Goal: Transaction & Acquisition: Purchase product/service

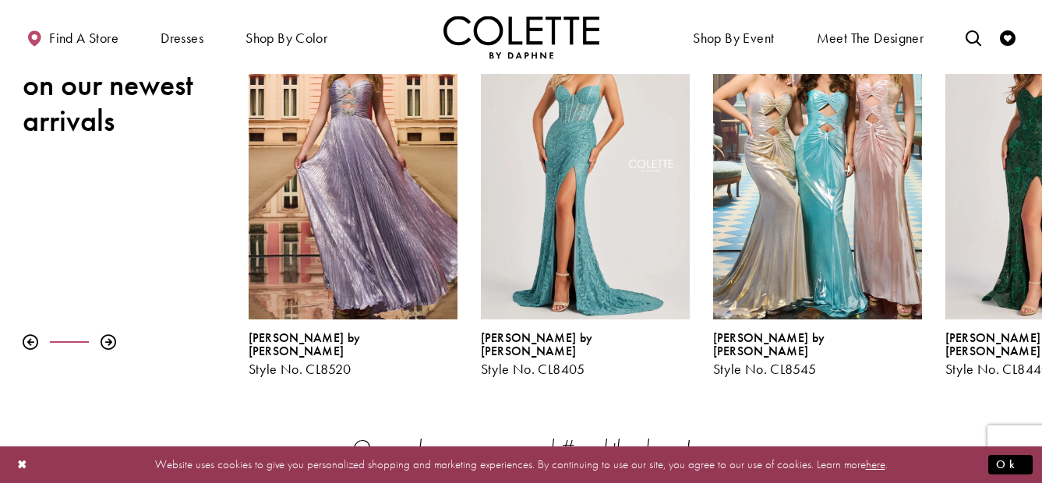
scroll to position [312, 0]
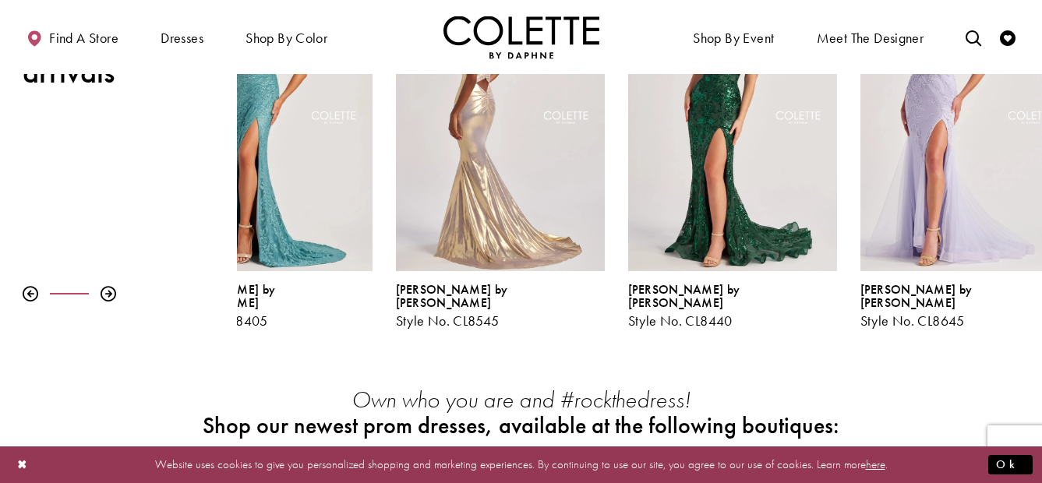
drag, startPoint x: 898, startPoint y: 205, endPoint x: 581, endPoint y: 251, distance: 320.4
click at [581, 251] on div "Visit Colette by Daphne Style No. CL8545 Page" at bounding box center [500, 119] width 209 height 304
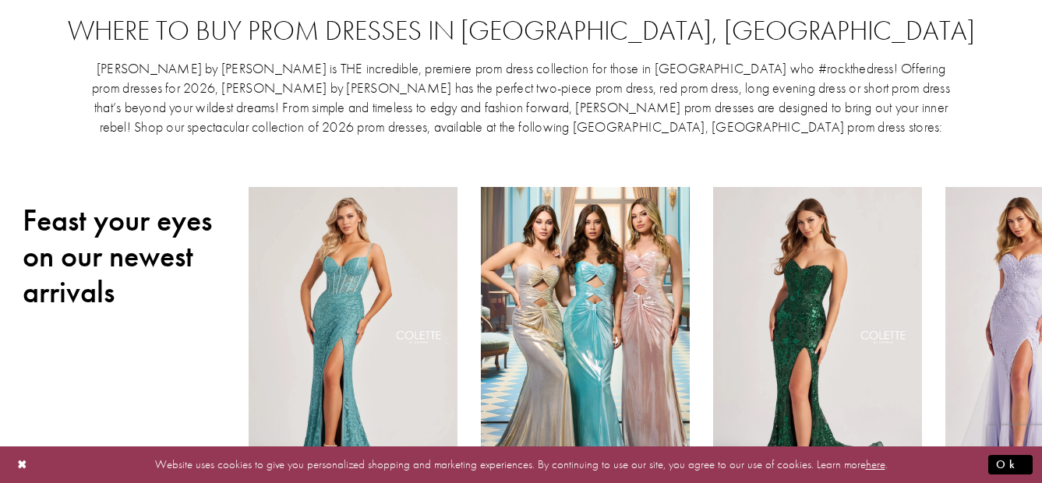
scroll to position [0, 0]
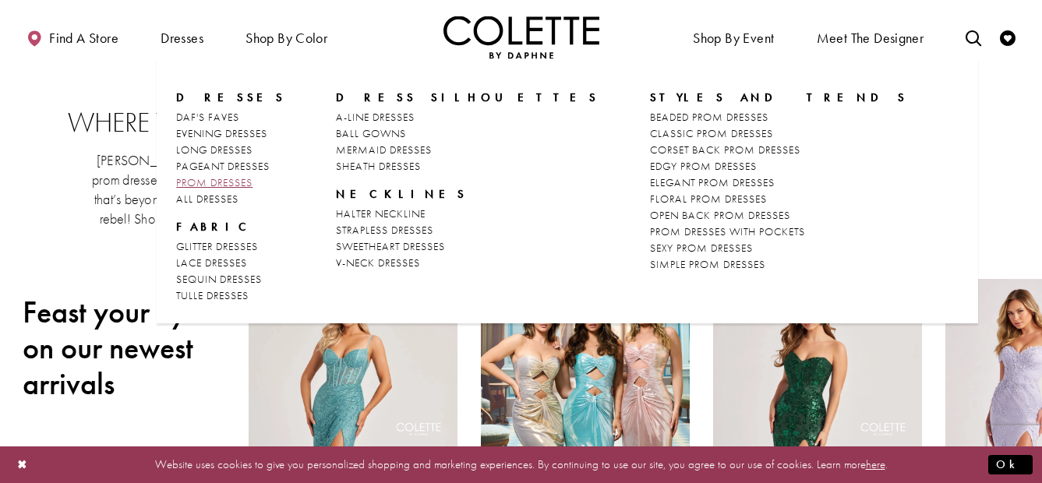
click at [224, 180] on span "PROM DRESSES" at bounding box center [214, 182] width 76 height 14
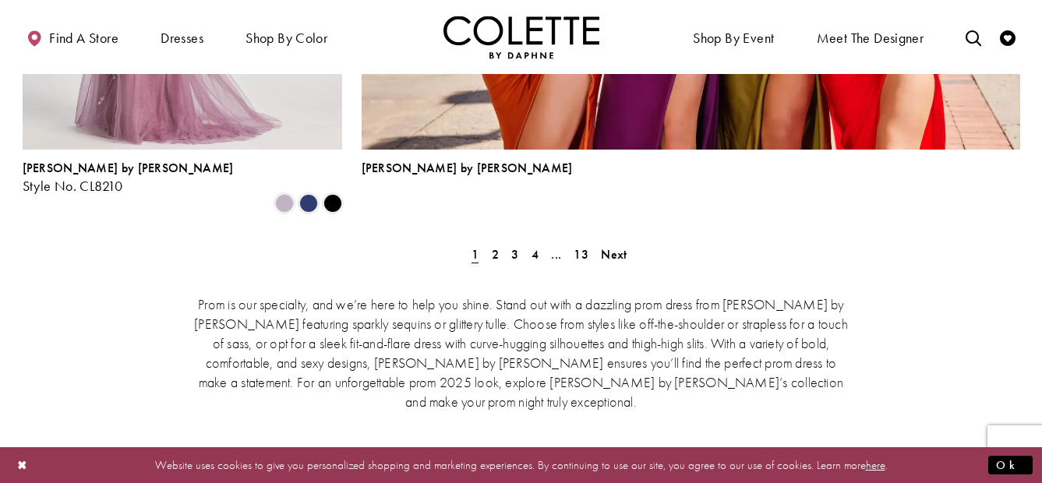
scroll to position [3662, 0]
click at [494, 245] on span "2" at bounding box center [495, 253] width 7 height 16
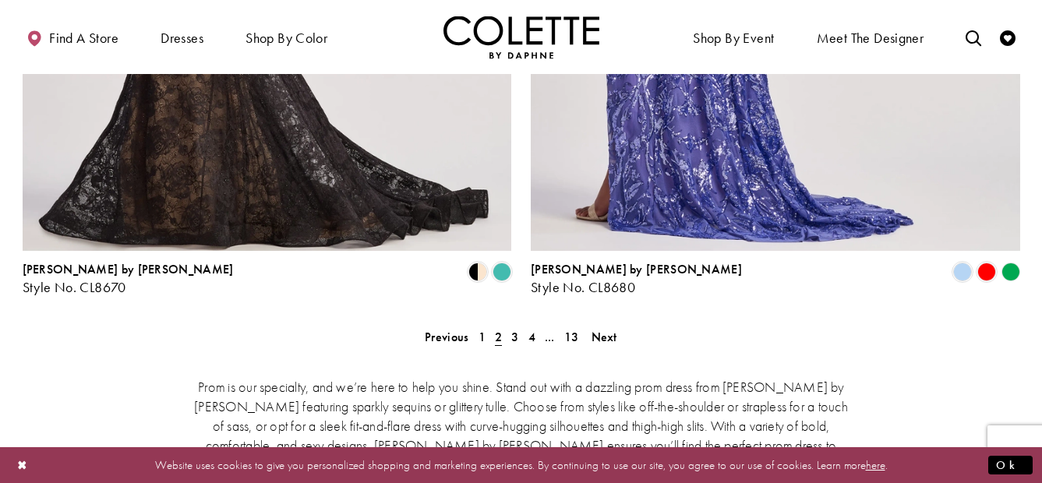
scroll to position [3282, 0]
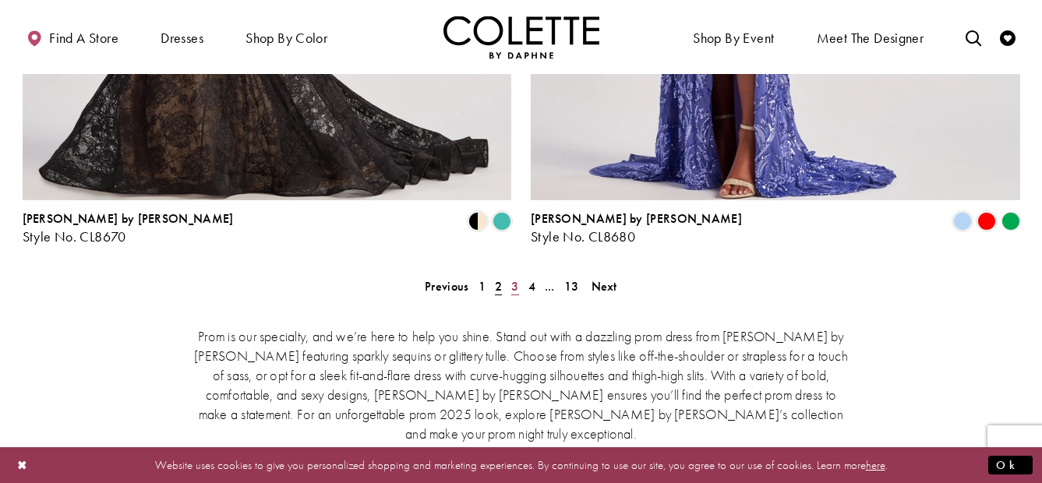
click at [513, 278] on span "3" at bounding box center [514, 286] width 7 height 16
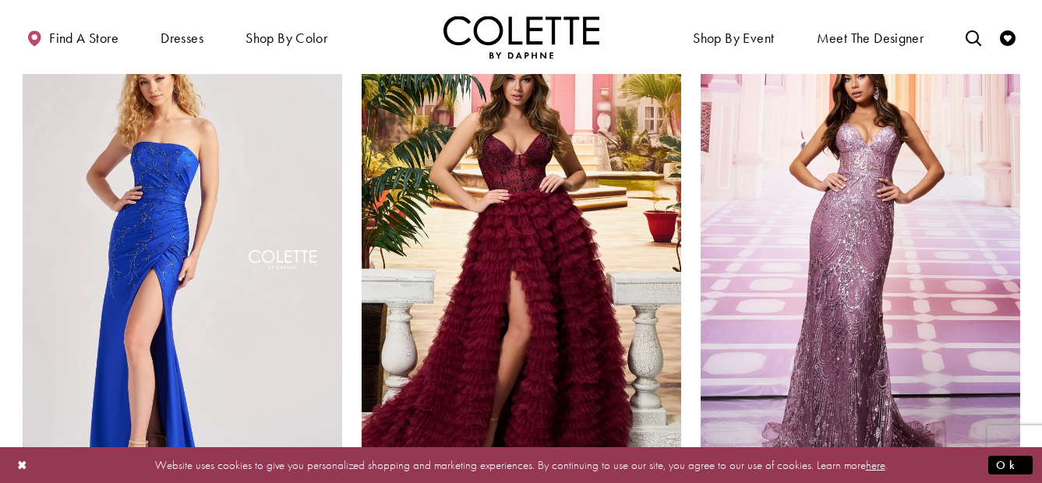
scroll to position [2191, 0]
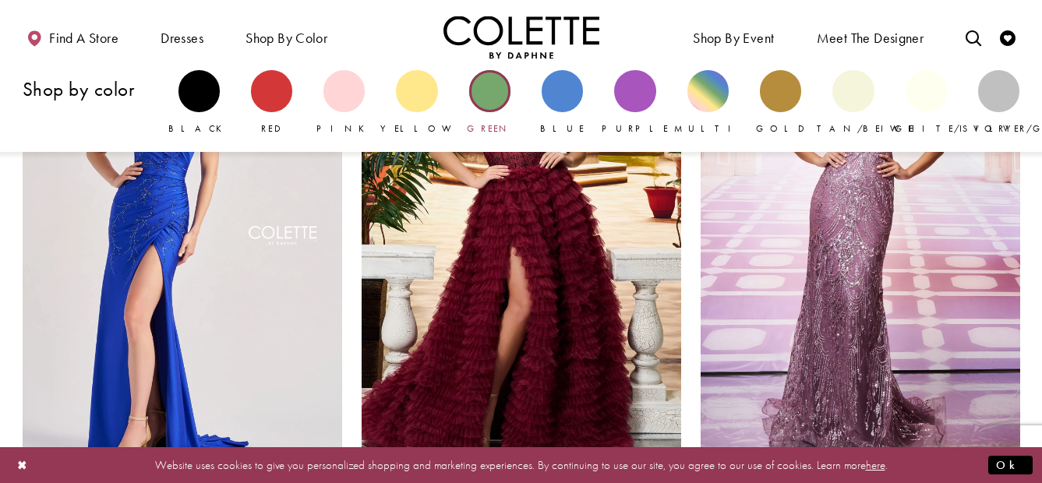
click at [501, 94] on div "Primary block" at bounding box center [489, 90] width 41 height 41
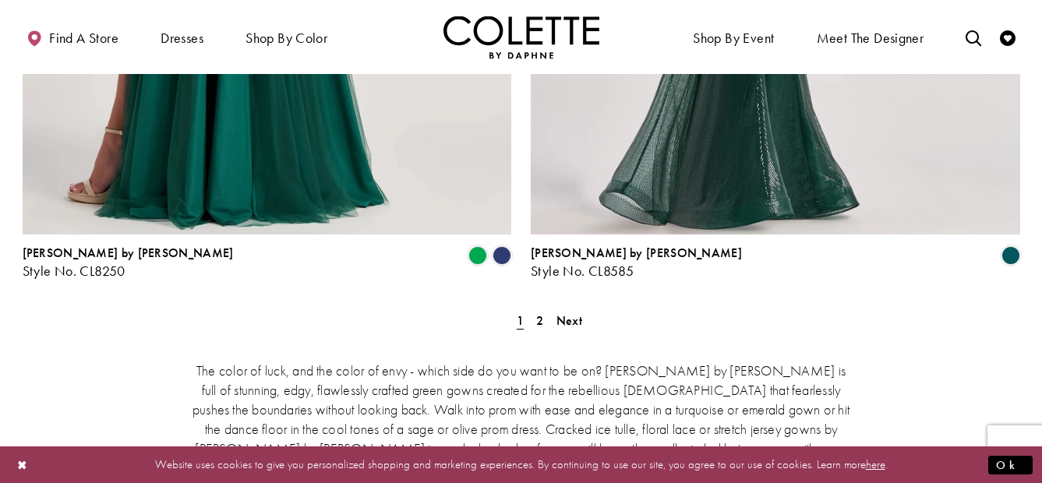
scroll to position [2960, 0]
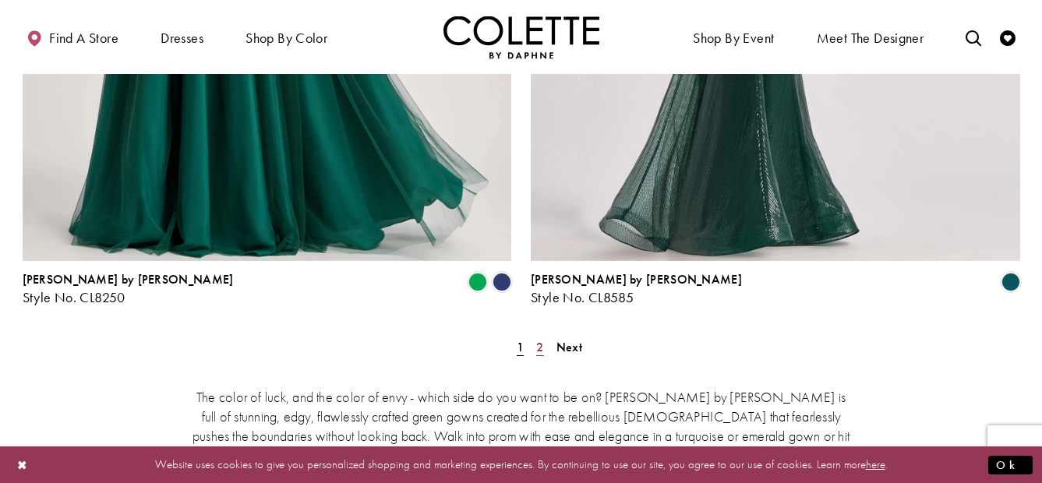
click at [541, 339] on span "2" at bounding box center [539, 347] width 7 height 16
